Goal: Check status: Check status

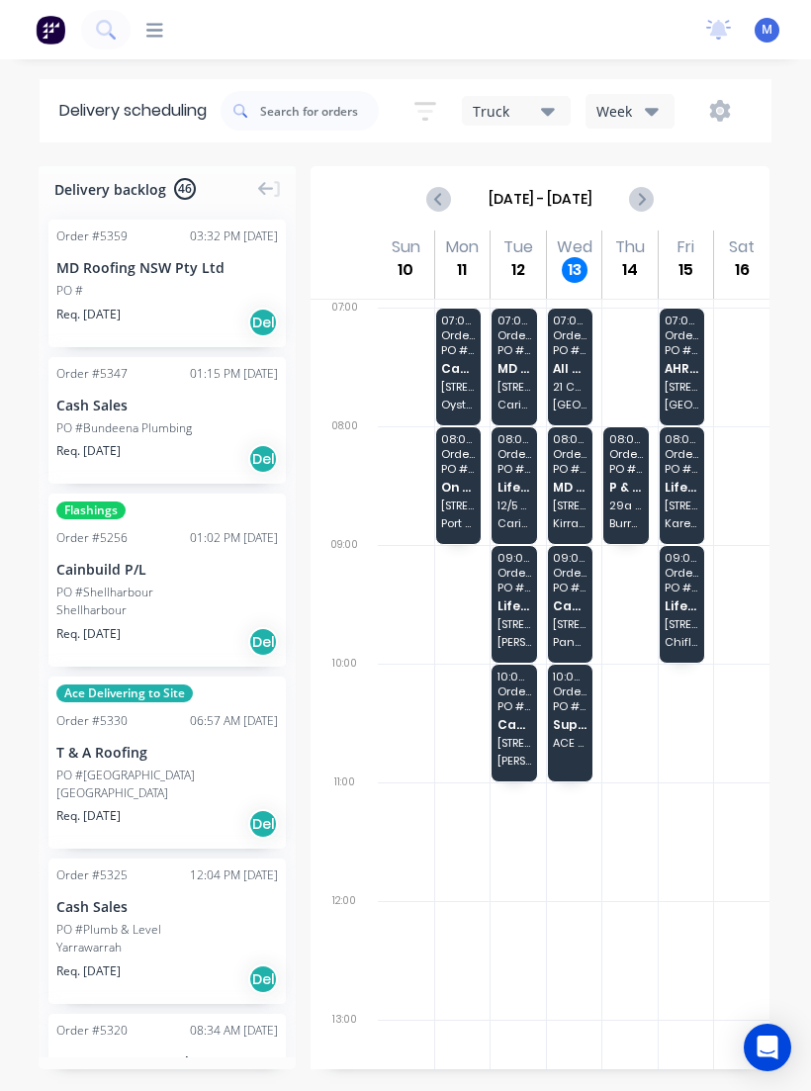
click at [586, 623] on span "[STREET_ADDRESS]" at bounding box center [570, 624] width 34 height 12
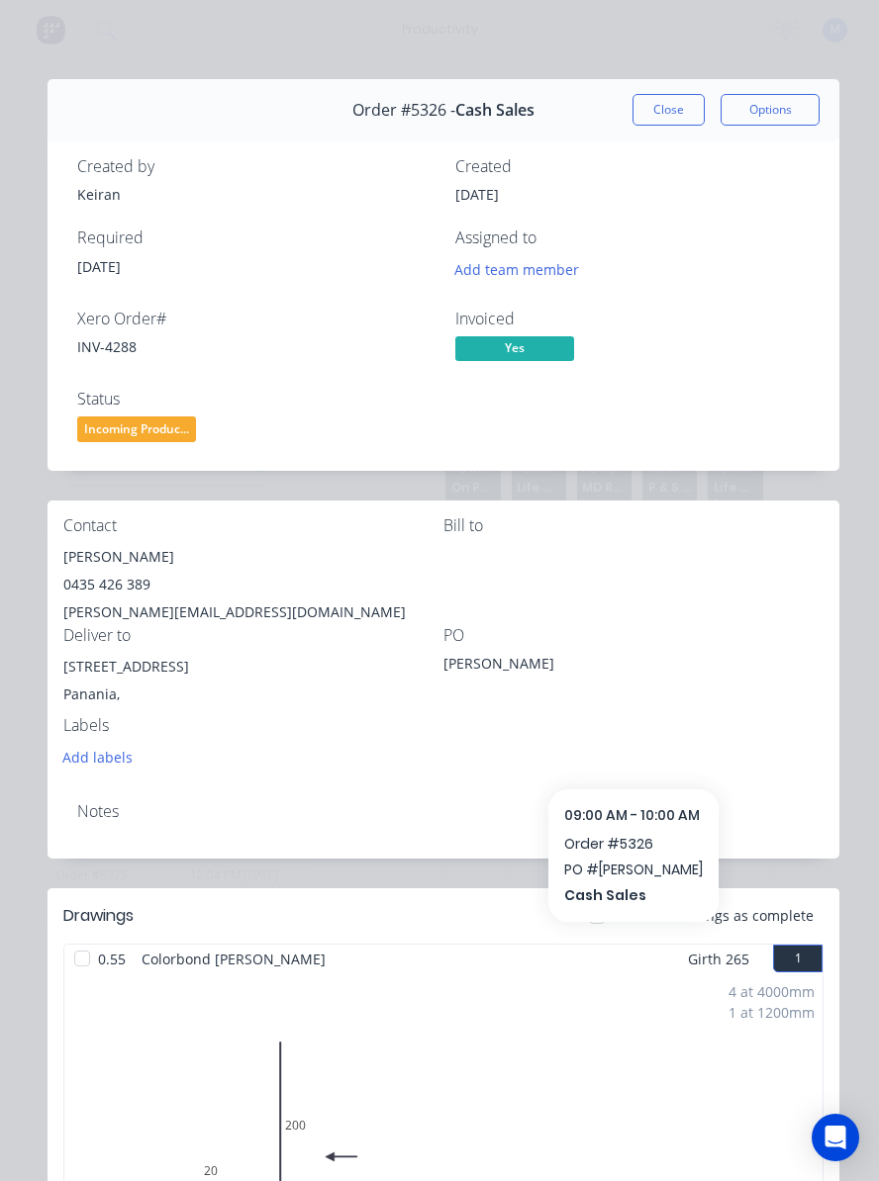
click at [659, 110] on button "Close" at bounding box center [668, 110] width 72 height 32
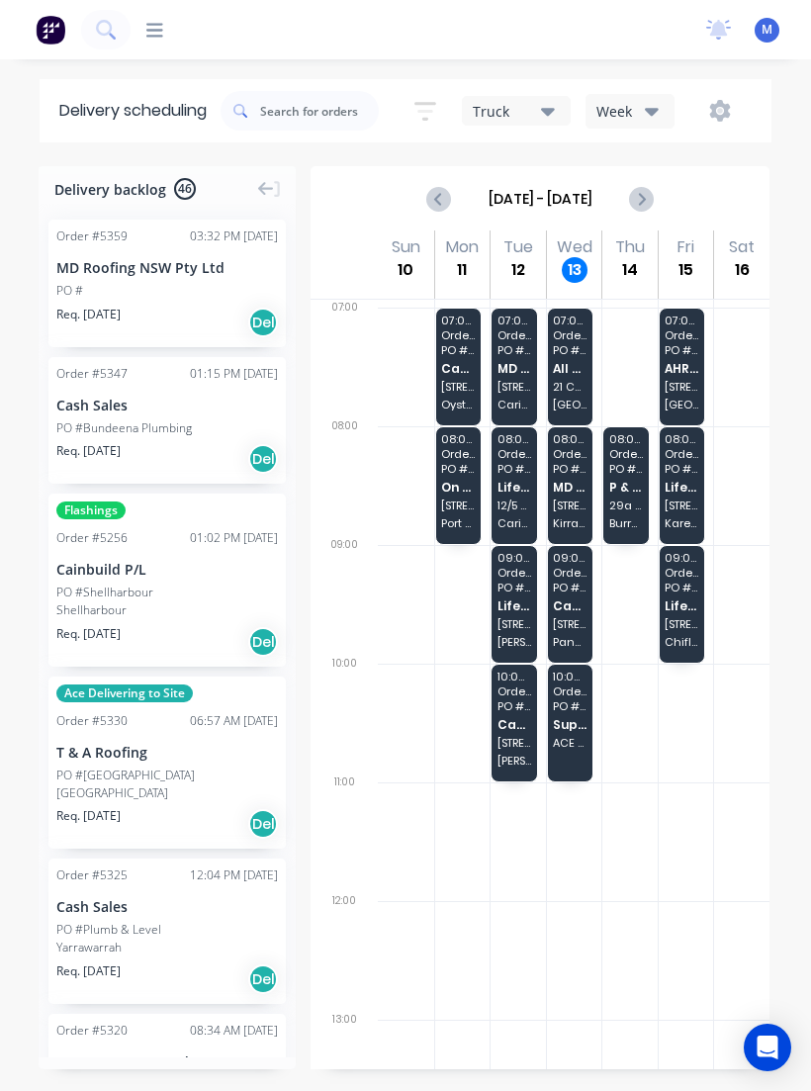
click at [578, 610] on span "Cash Sales" at bounding box center [570, 606] width 34 height 13
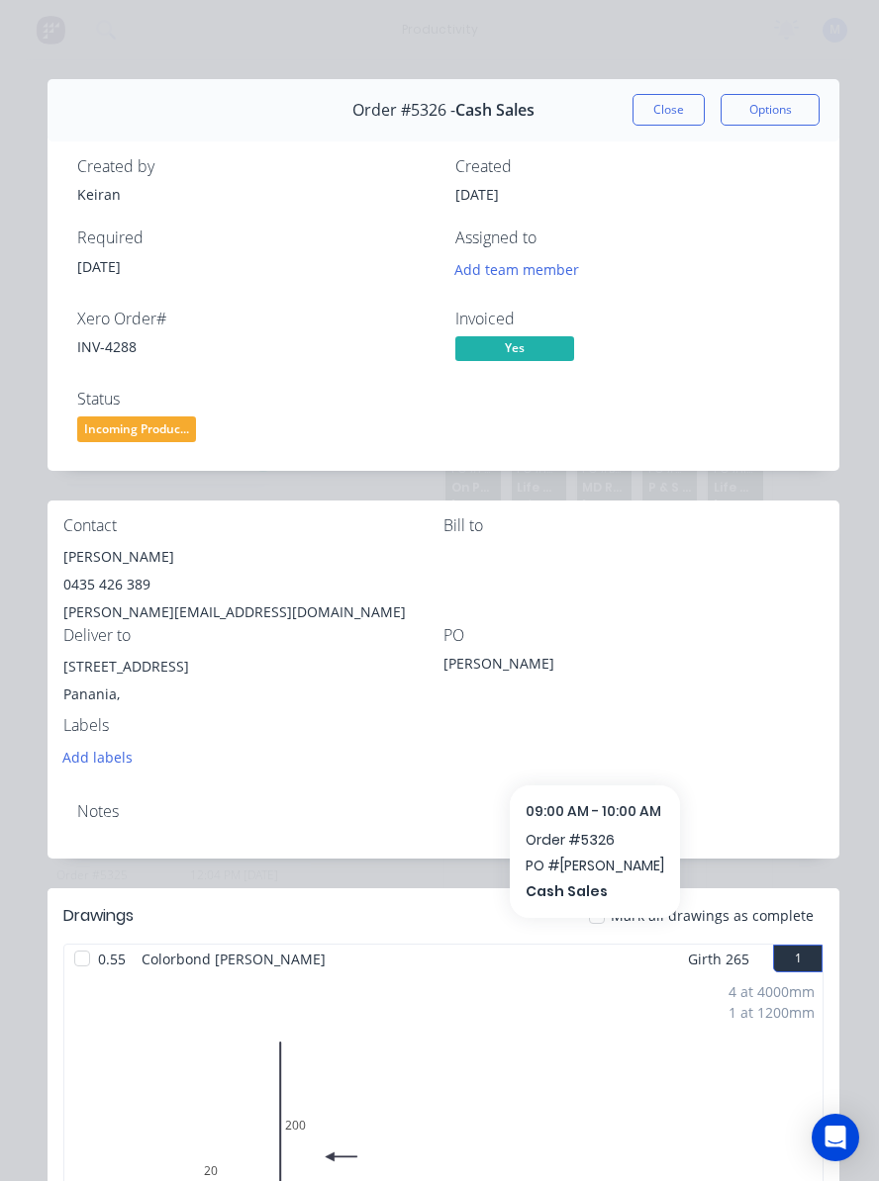
click at [677, 87] on div "Order #5326 - Cash Sales Close Options" at bounding box center [443, 110] width 792 height 62
click at [672, 104] on button "Close" at bounding box center [668, 110] width 72 height 32
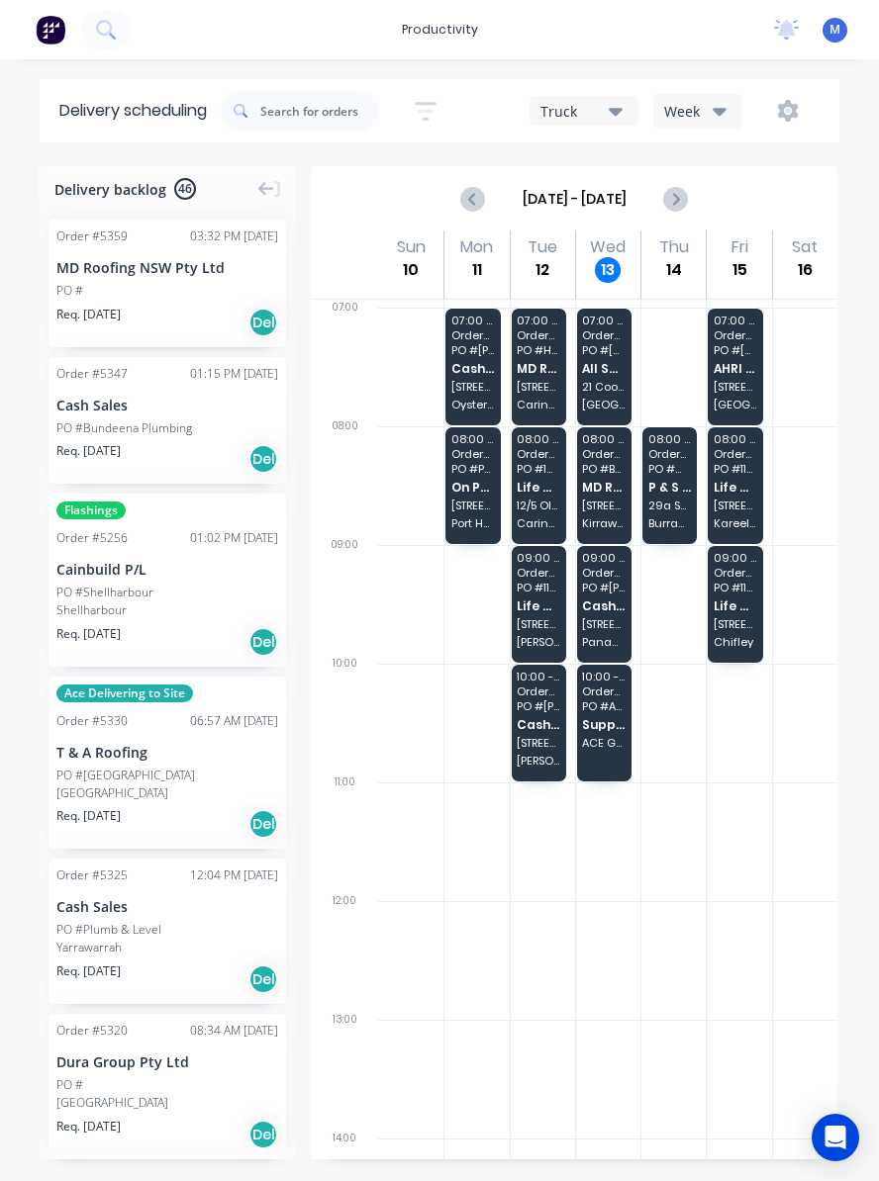
click at [691, 483] on span "P & S [PERSON_NAME] Pty Ltd" at bounding box center [670, 487] width 44 height 13
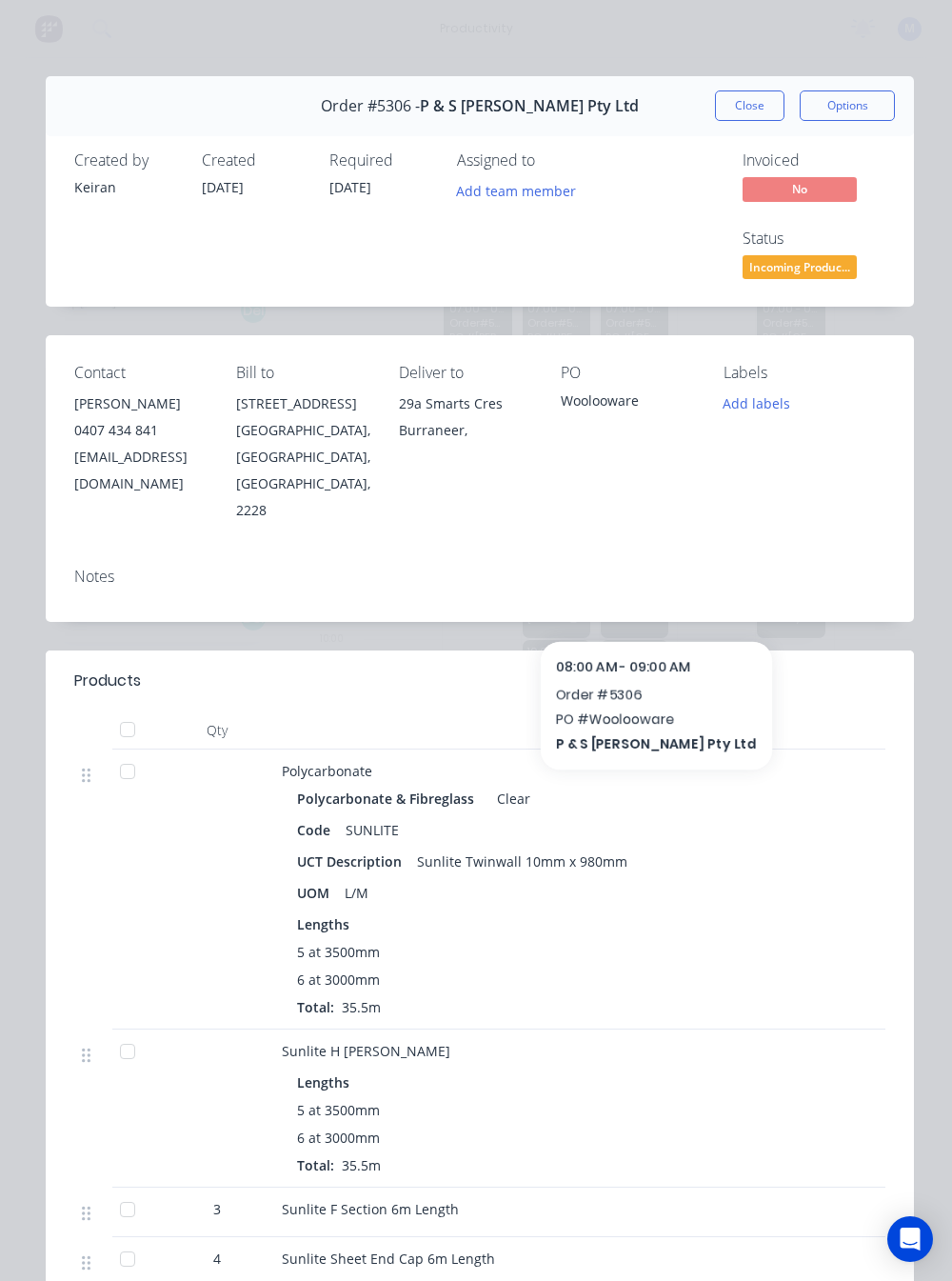
click at [761, 107] on button "Close" at bounding box center [750, 106] width 69 height 31
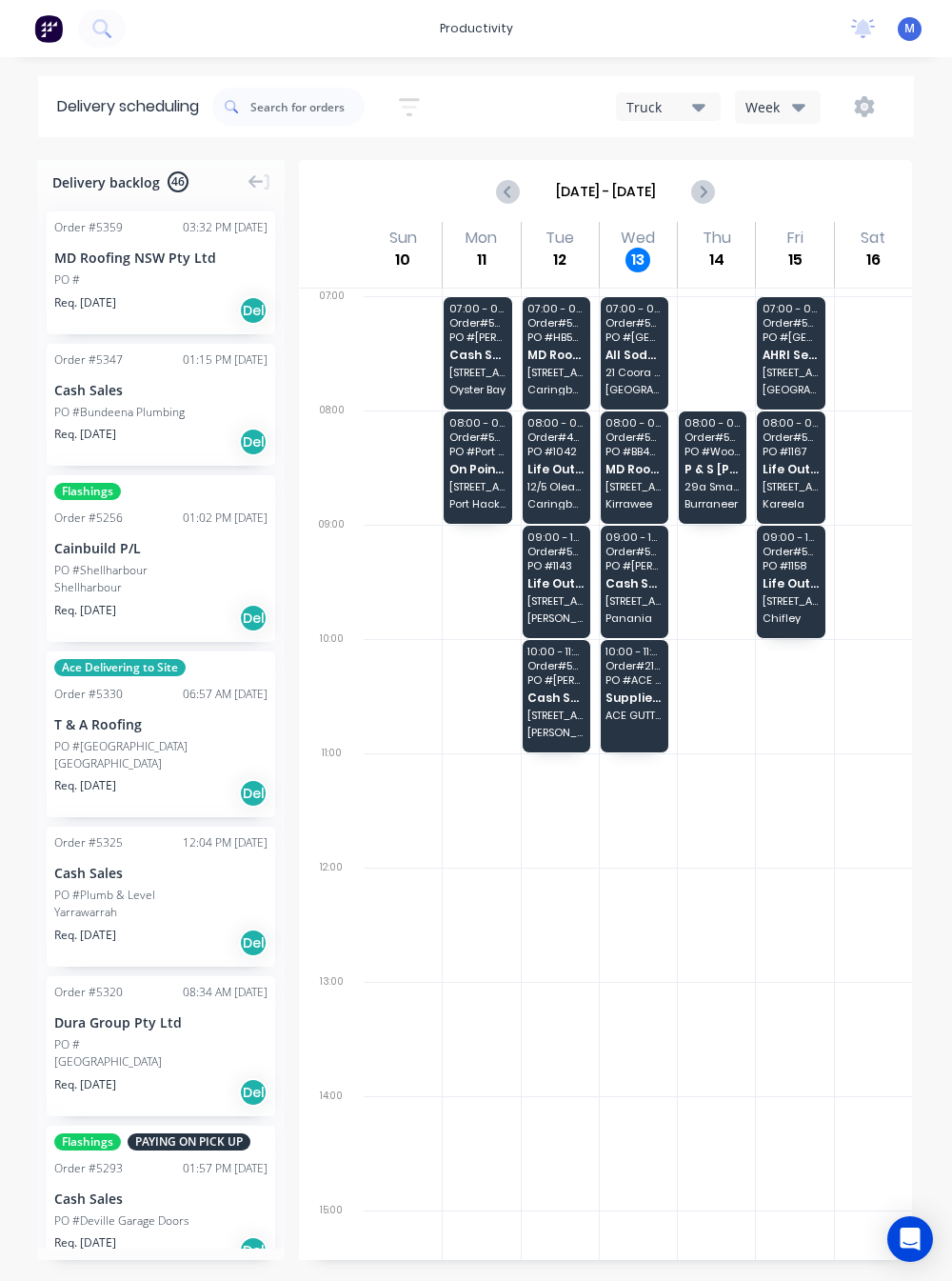
click at [644, 578] on div "09:00 - 10:00 Order # 5326 PO # [PERSON_NAME] Cash Sales 6 Clyfford Pl Panania" at bounding box center [634, 581] width 67 height 113
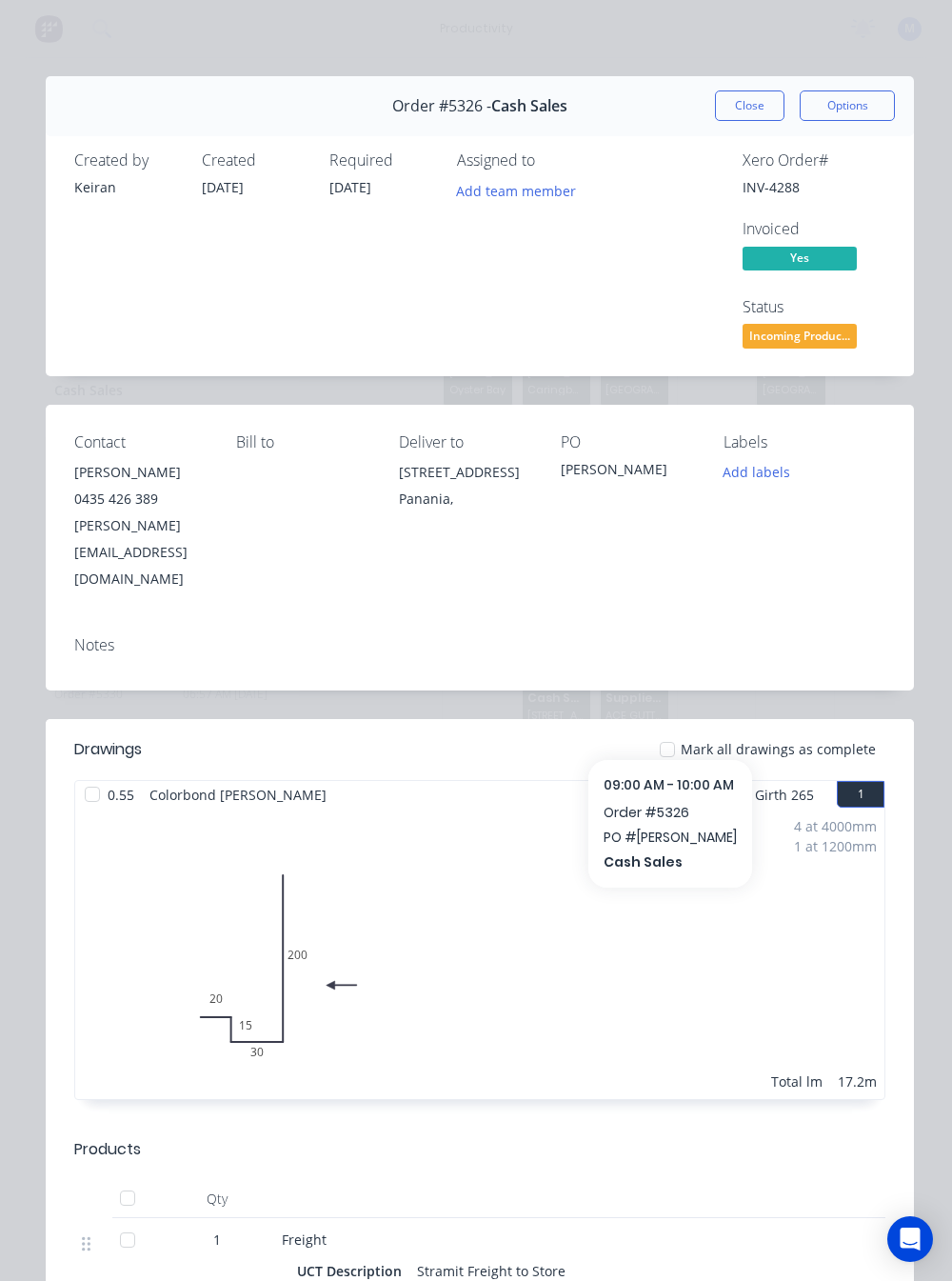
click at [754, 104] on button "Close" at bounding box center [750, 106] width 69 height 31
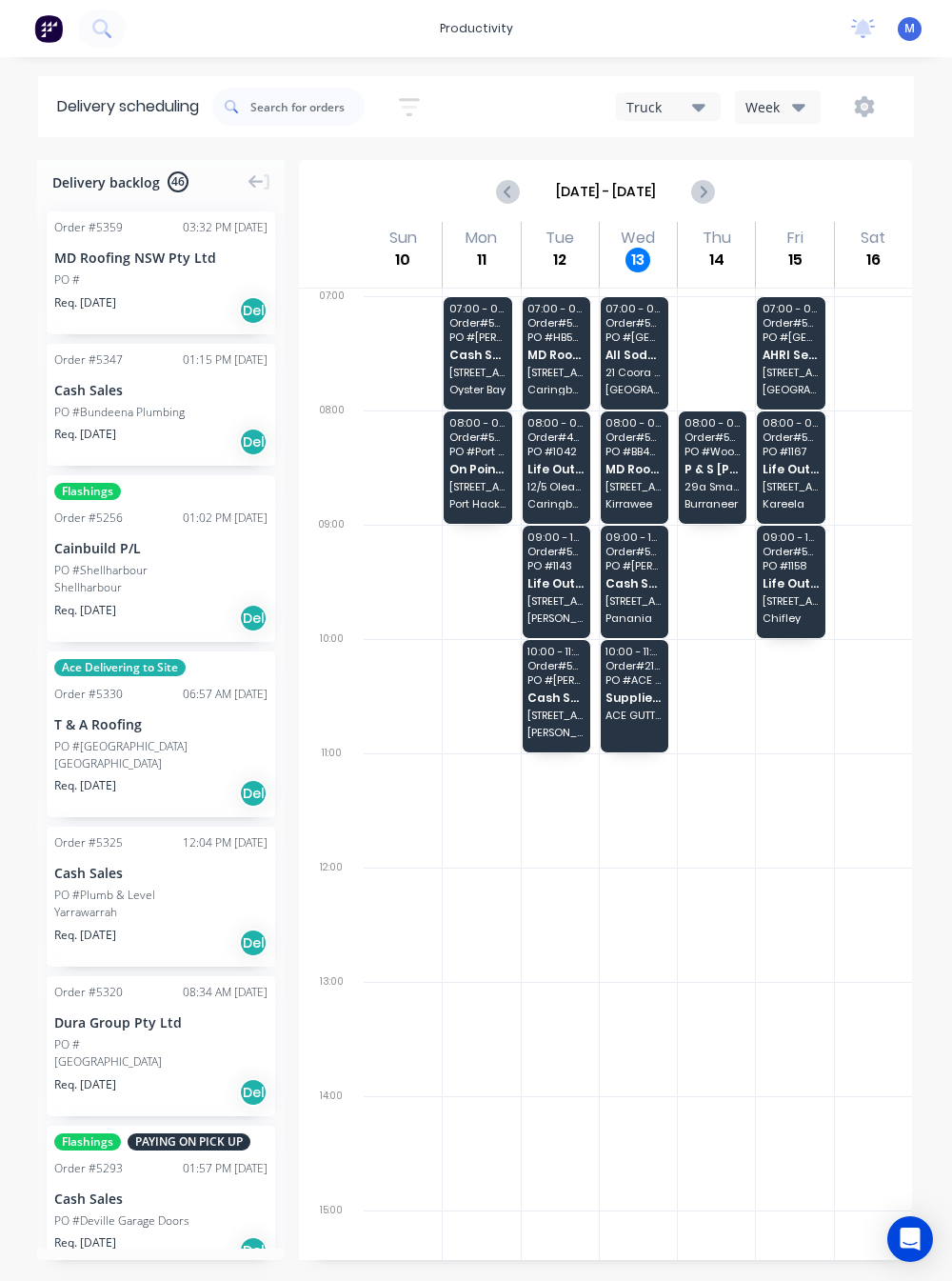
click at [567, 572] on span "PO # 1143" at bounding box center [555, 566] width 56 height 12
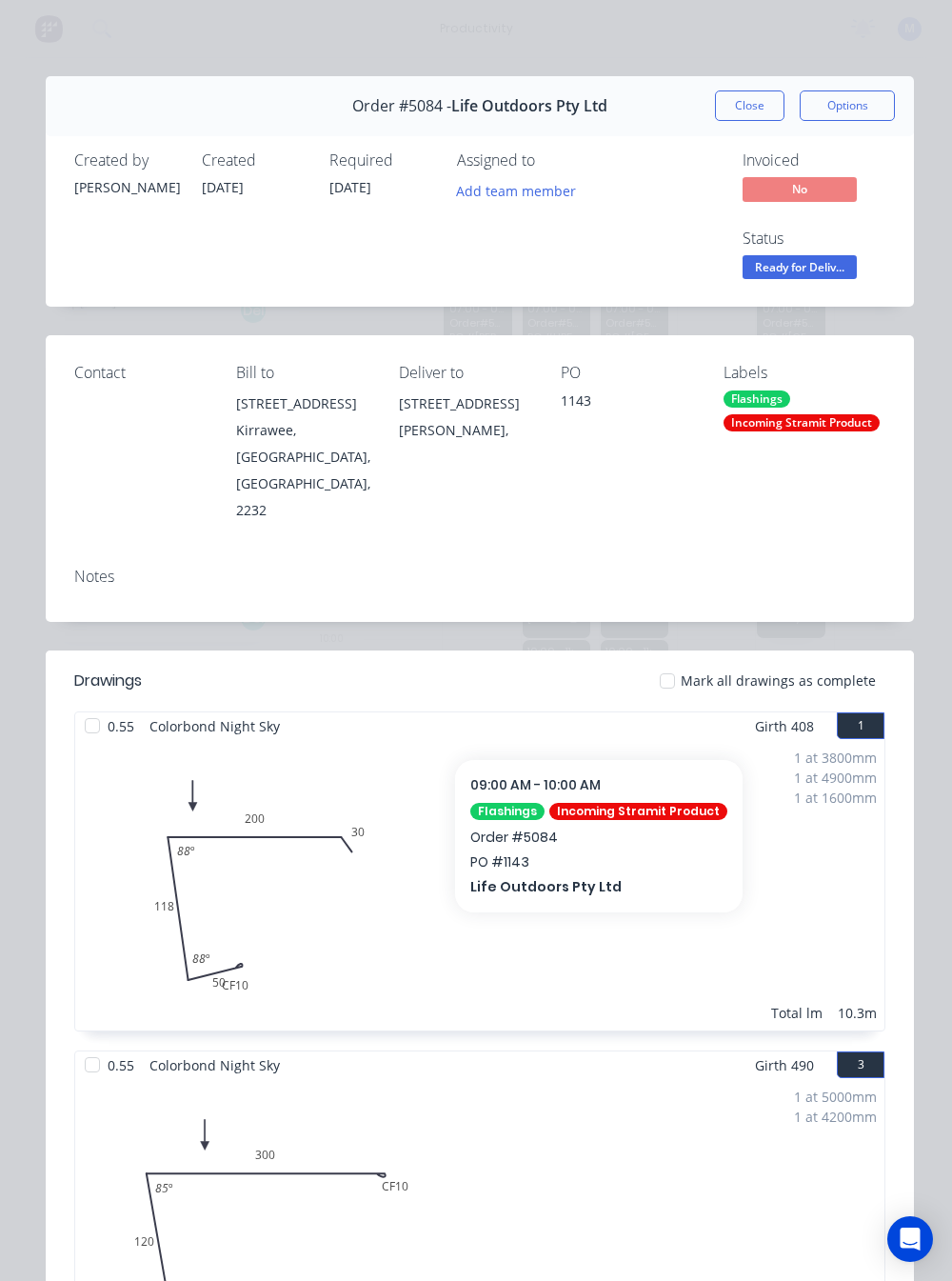
click at [748, 96] on button "Close" at bounding box center [750, 106] width 69 height 31
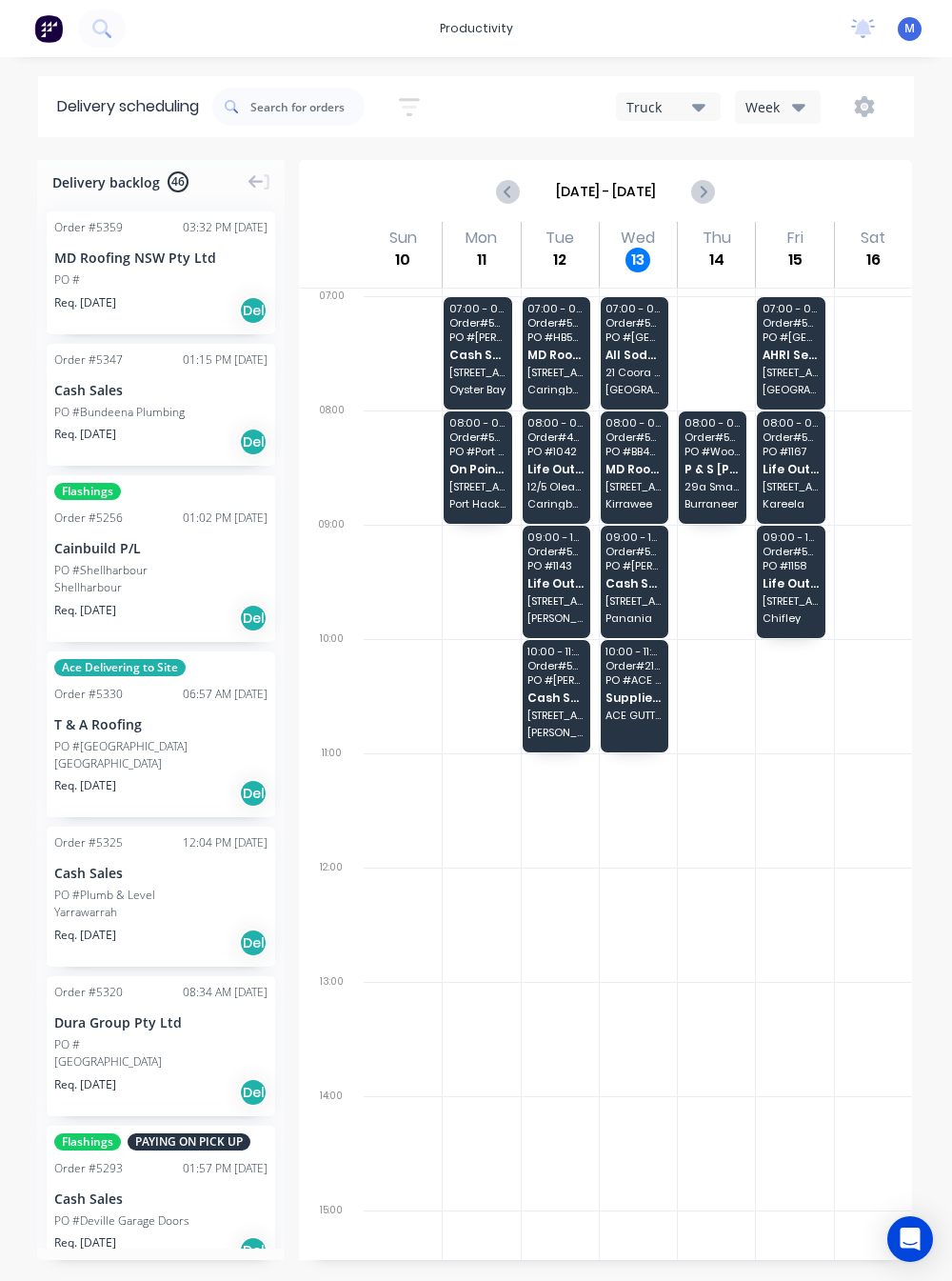
click at [561, 370] on div "07:00 - 08:00 Order # 5279 PO # HB506 MD Roofing NSW Pty Ltd [STREET_ADDRESS]" at bounding box center [556, 353] width 67 height 113
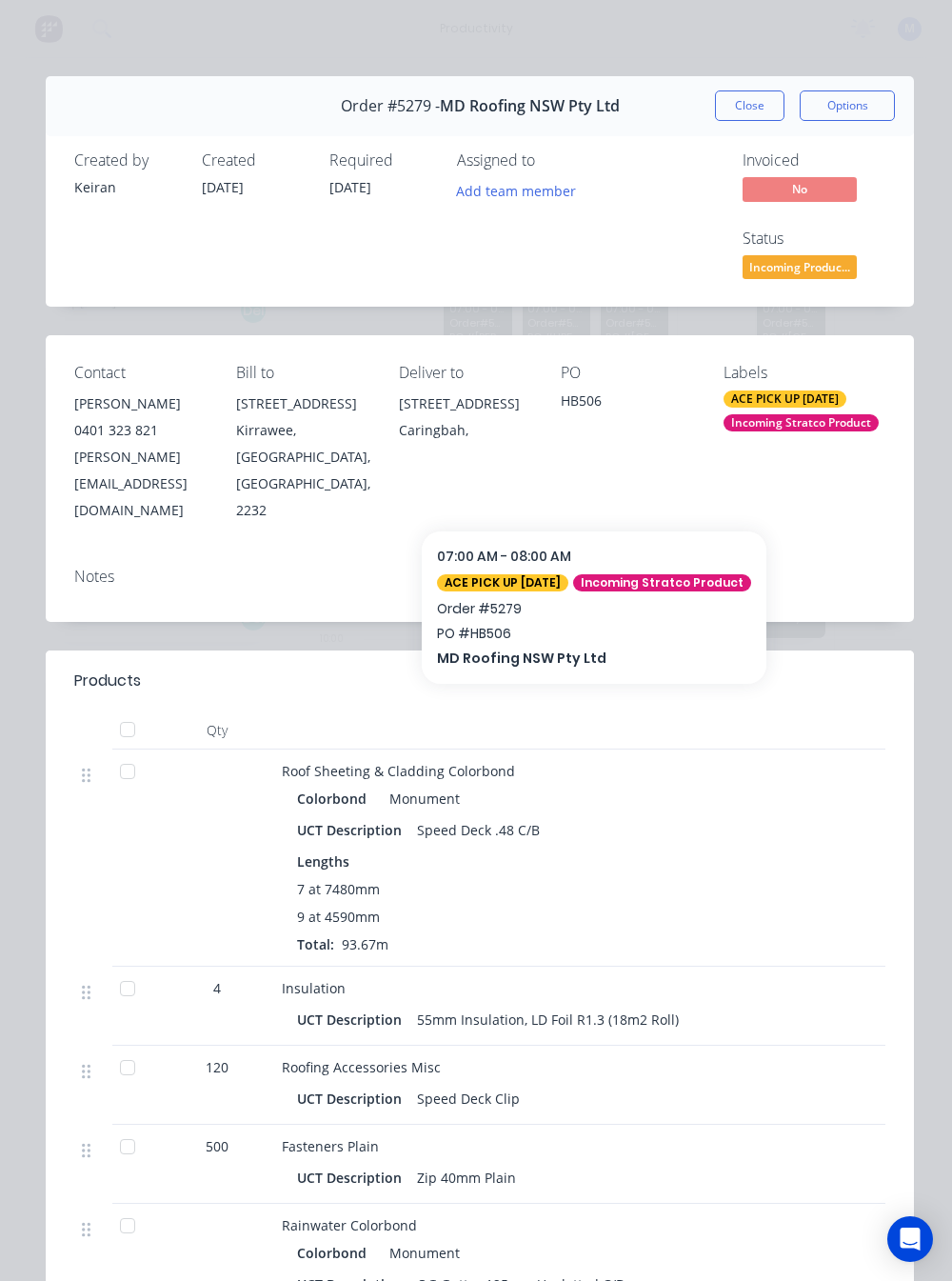
click at [751, 101] on button "Close" at bounding box center [750, 106] width 69 height 31
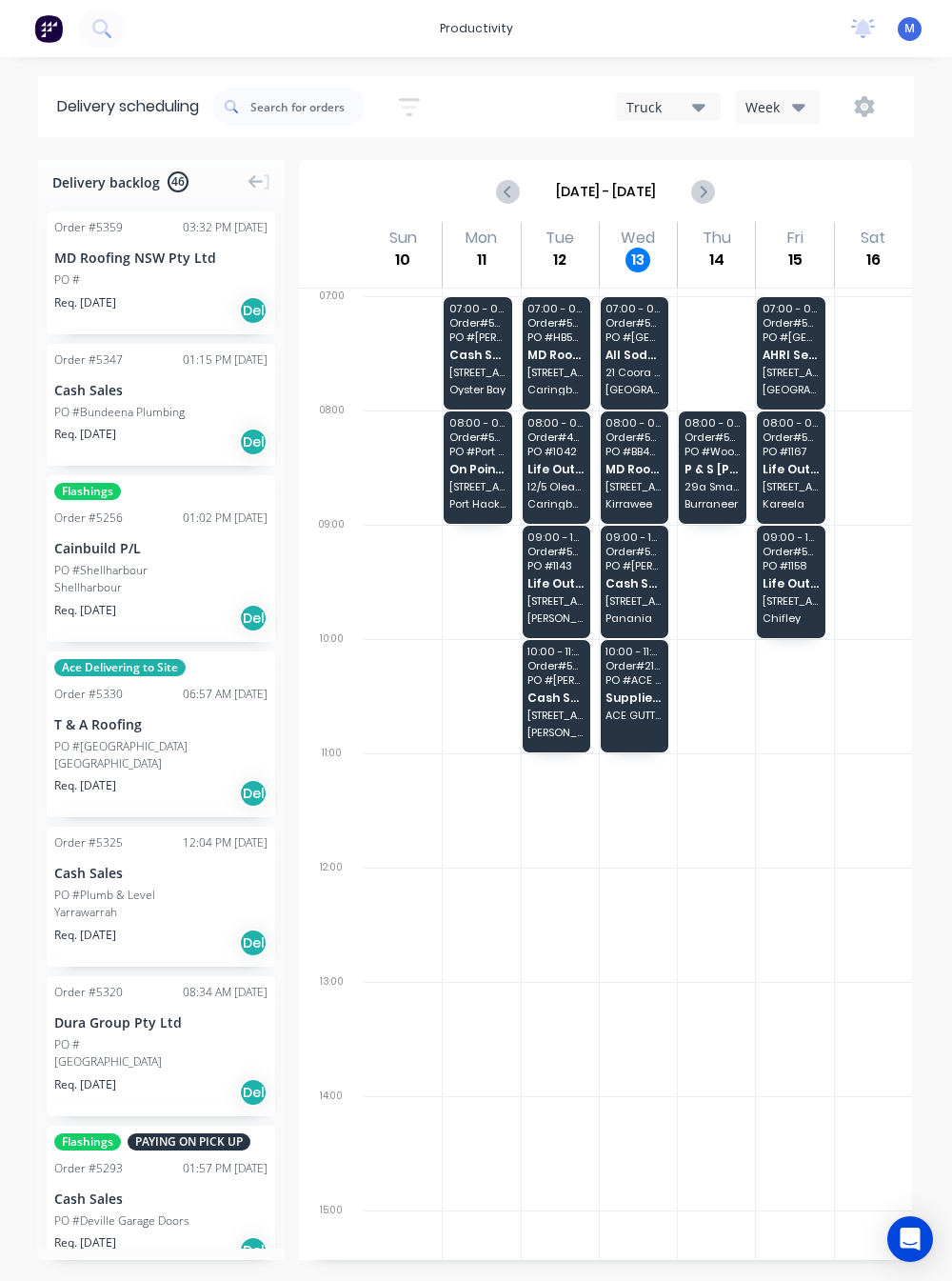
click at [565, 685] on span "PO # [PERSON_NAME]" at bounding box center [555, 680] width 56 height 12
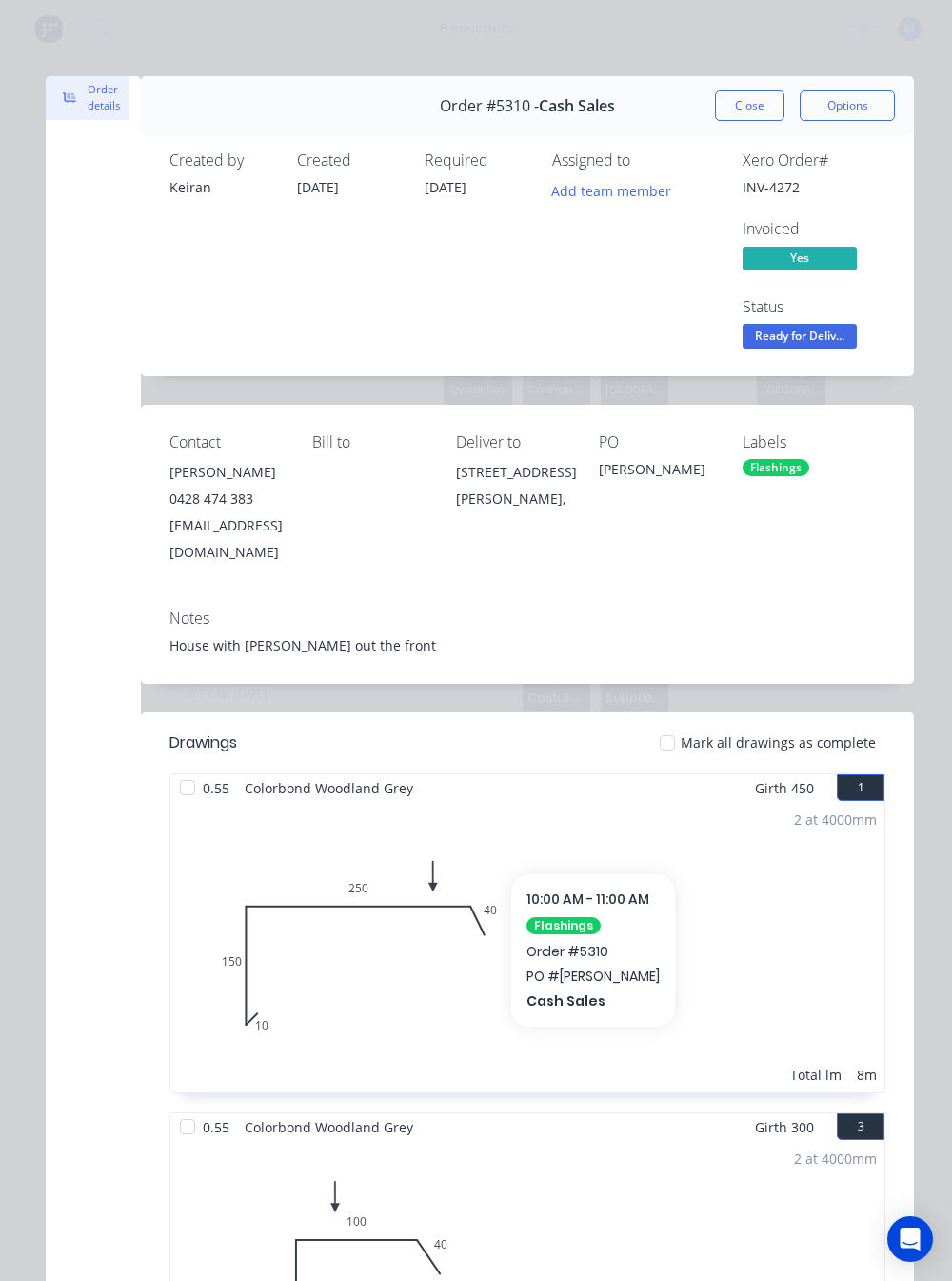
click at [747, 90] on button "Close" at bounding box center [750, 106] width 69 height 31
